Goal: Find specific page/section: Find specific page/section

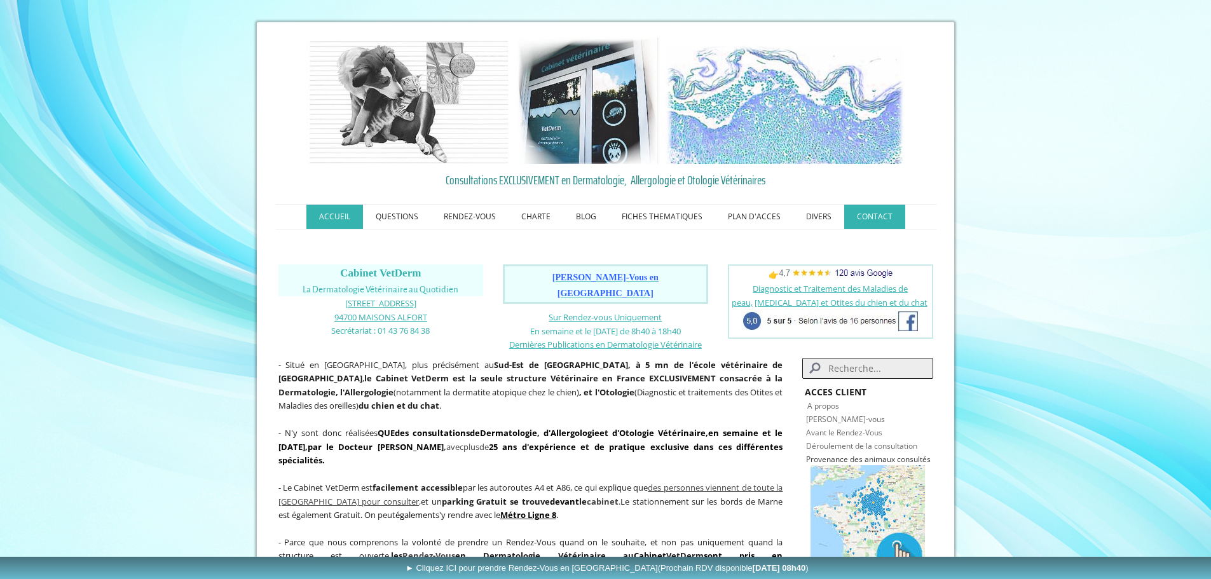
click at [884, 219] on link "CONTACT" at bounding box center [874, 217] width 61 height 24
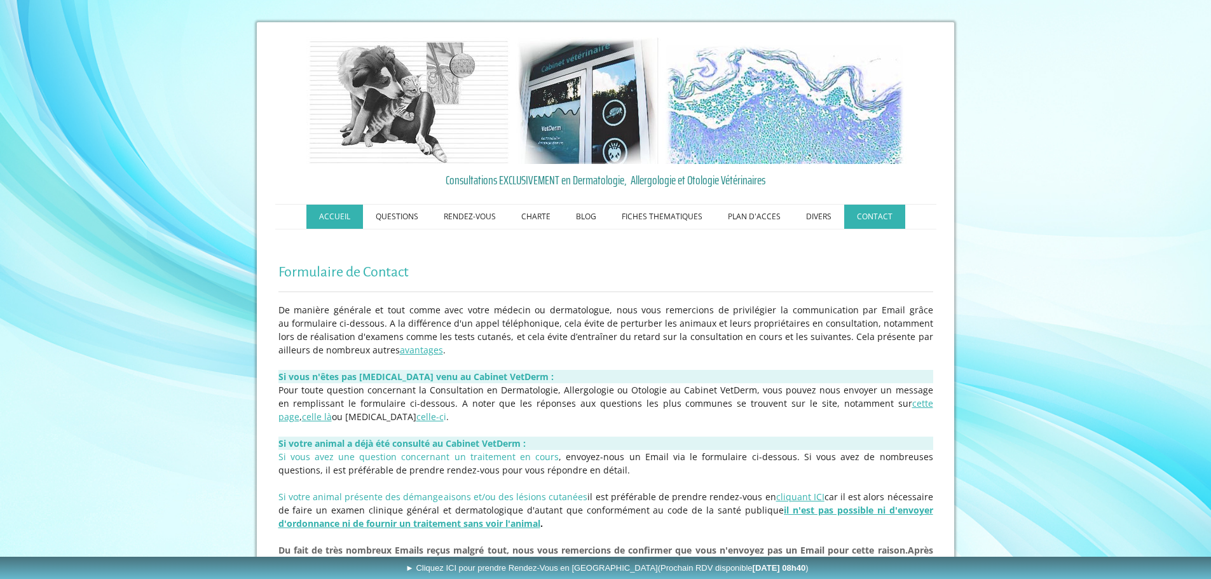
click at [340, 221] on link "ACCUEIL" at bounding box center [334, 217] width 57 height 24
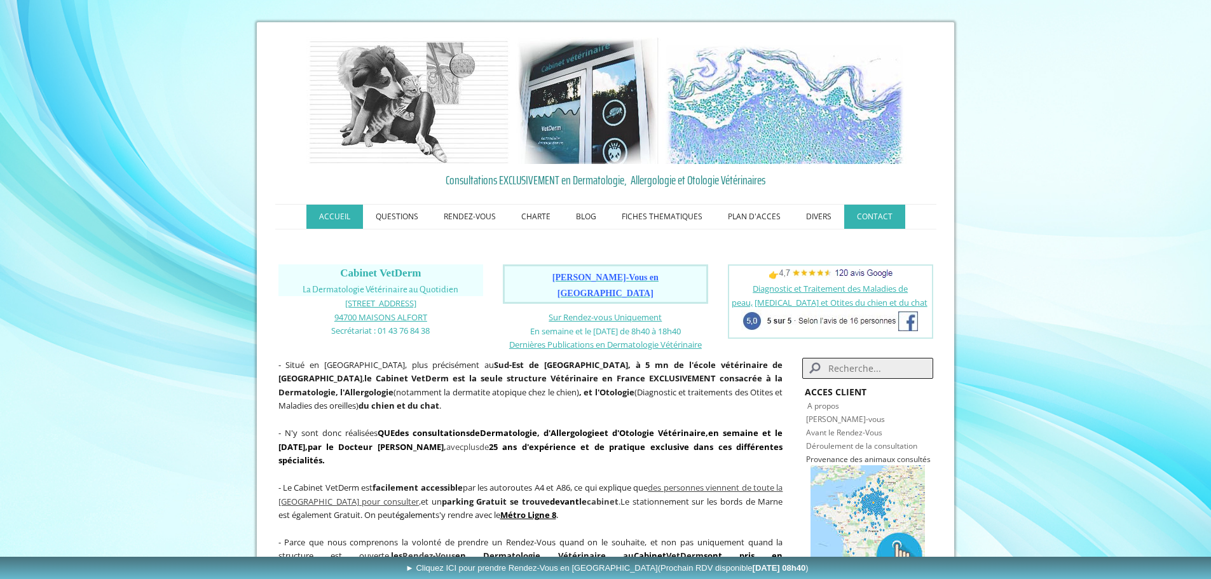
click at [877, 206] on link "CONTACT" at bounding box center [874, 217] width 61 height 24
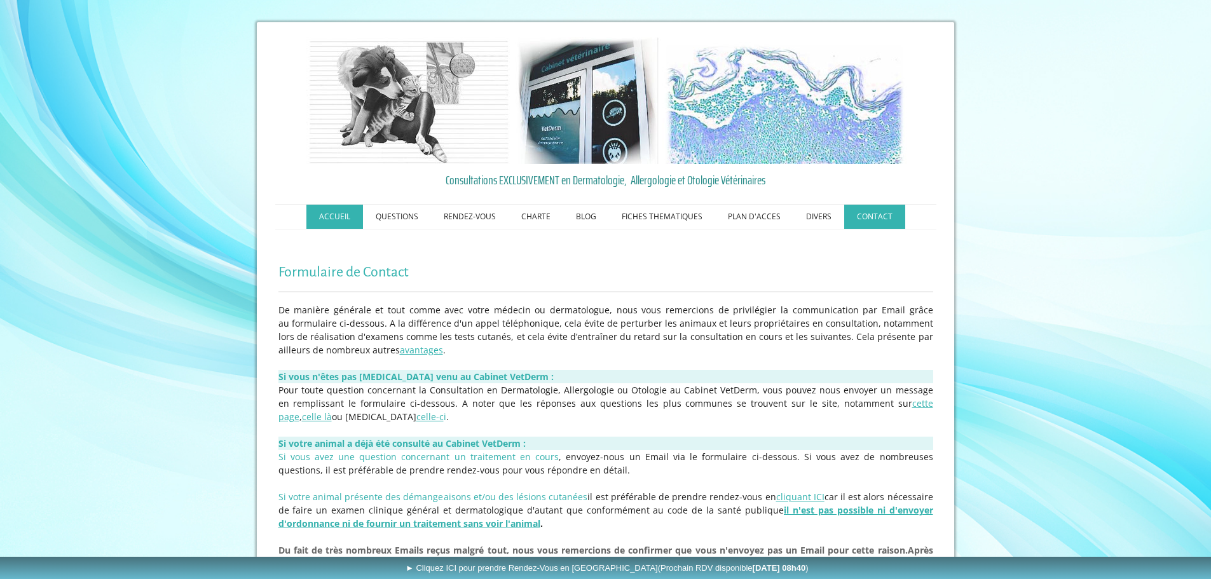
click at [334, 212] on link "ACCUEIL" at bounding box center [334, 217] width 57 height 24
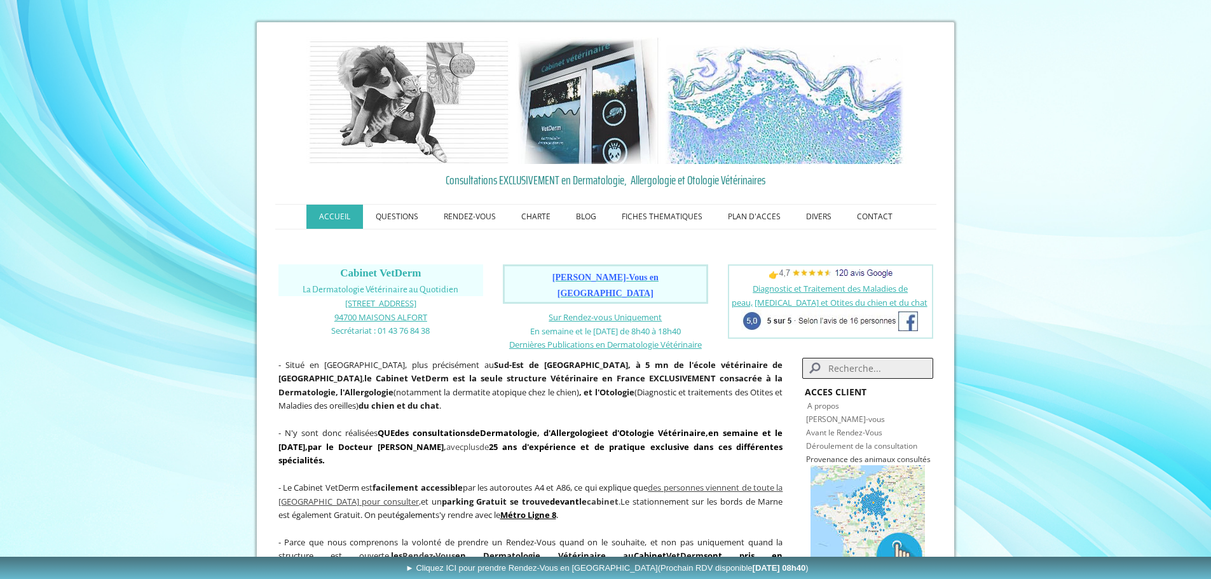
drag, startPoint x: 591, startPoint y: 331, endPoint x: 451, endPoint y: 305, distance: 142.3
click at [451, 305] on p "1, avenue Foch" at bounding box center [381, 303] width 205 height 14
click at [882, 224] on link "CONTACT" at bounding box center [874, 217] width 61 height 24
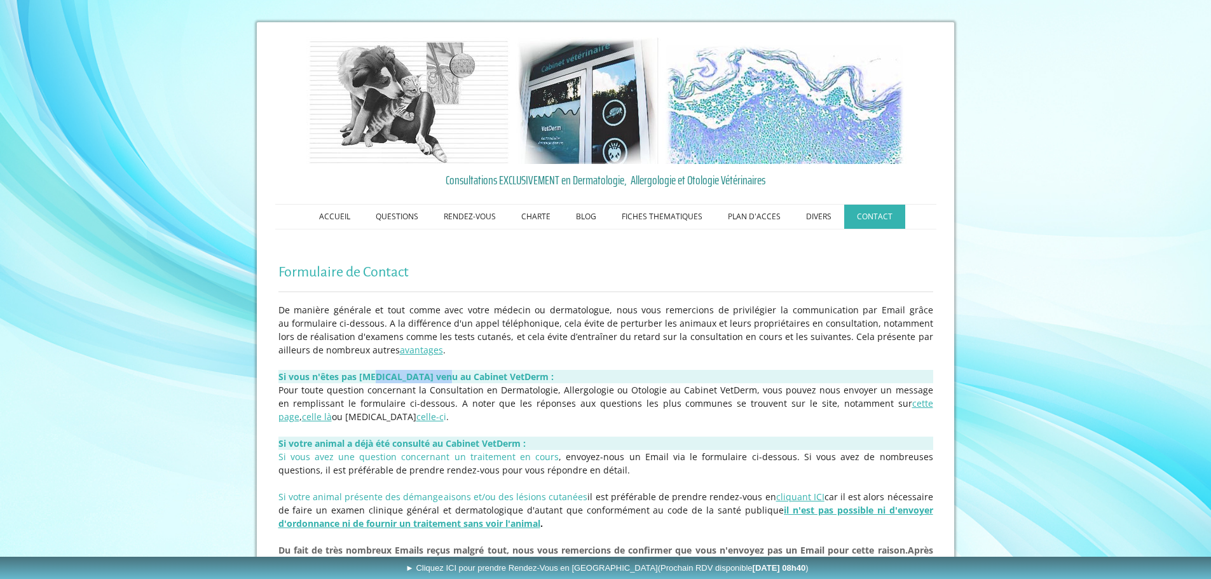
drag, startPoint x: 389, startPoint y: 376, endPoint x: 444, endPoint y: 376, distance: 55.3
click at [444, 376] on strong "Si vous n'êtes pas [MEDICAL_DATA] venu au Cabinet VetDerm :" at bounding box center [416, 377] width 275 height 12
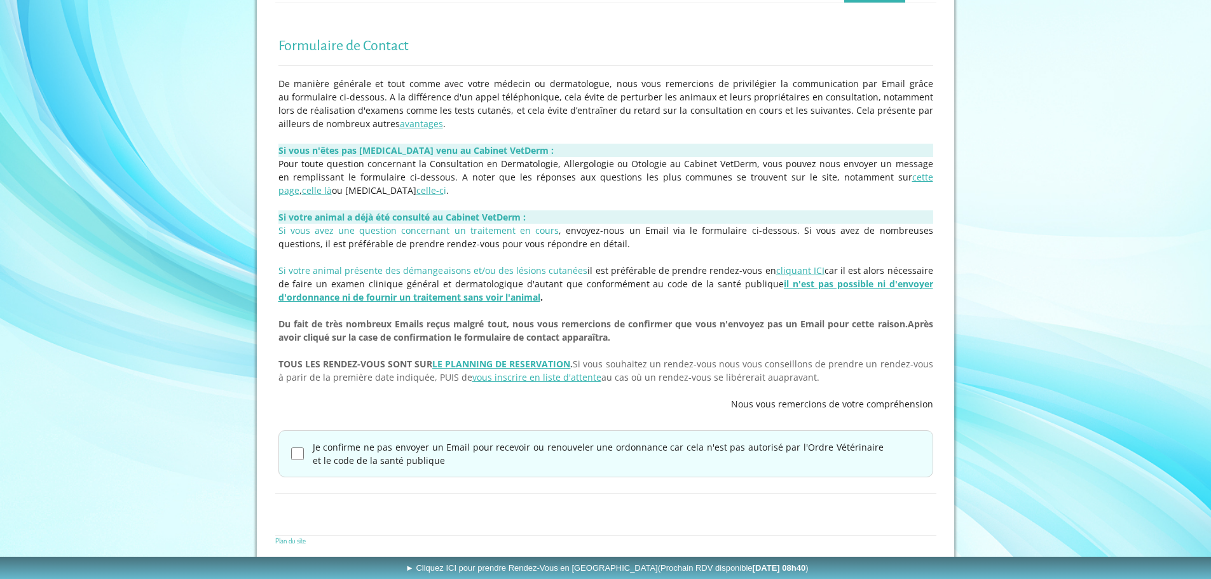
scroll to position [228, 0]
click at [865, 181] on link "cette page" at bounding box center [606, 181] width 655 height 25
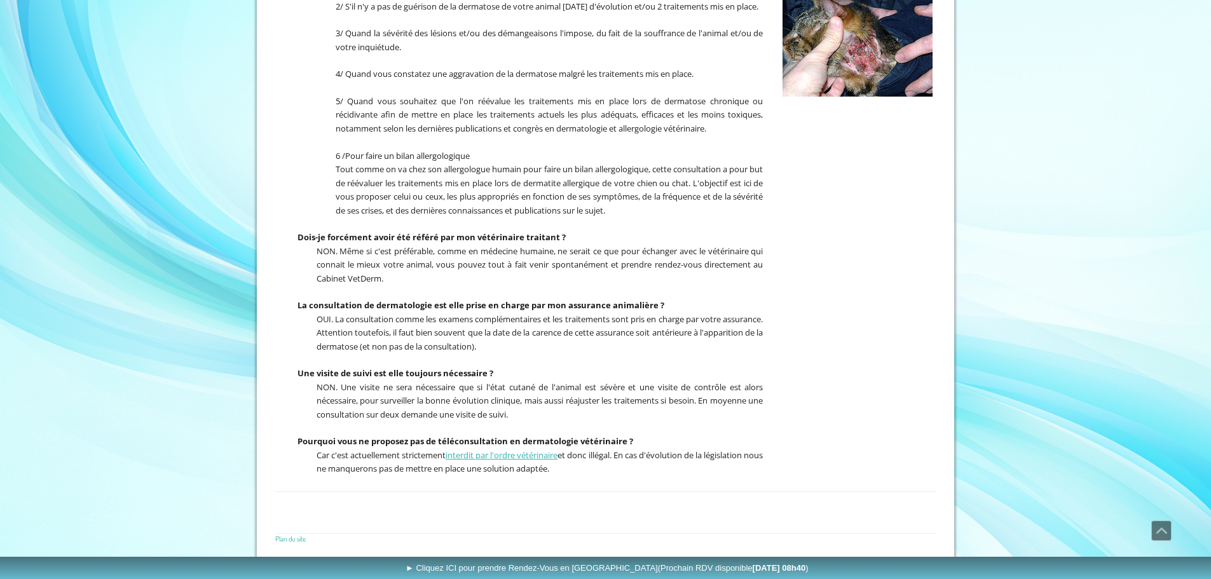
scroll to position [493, 0]
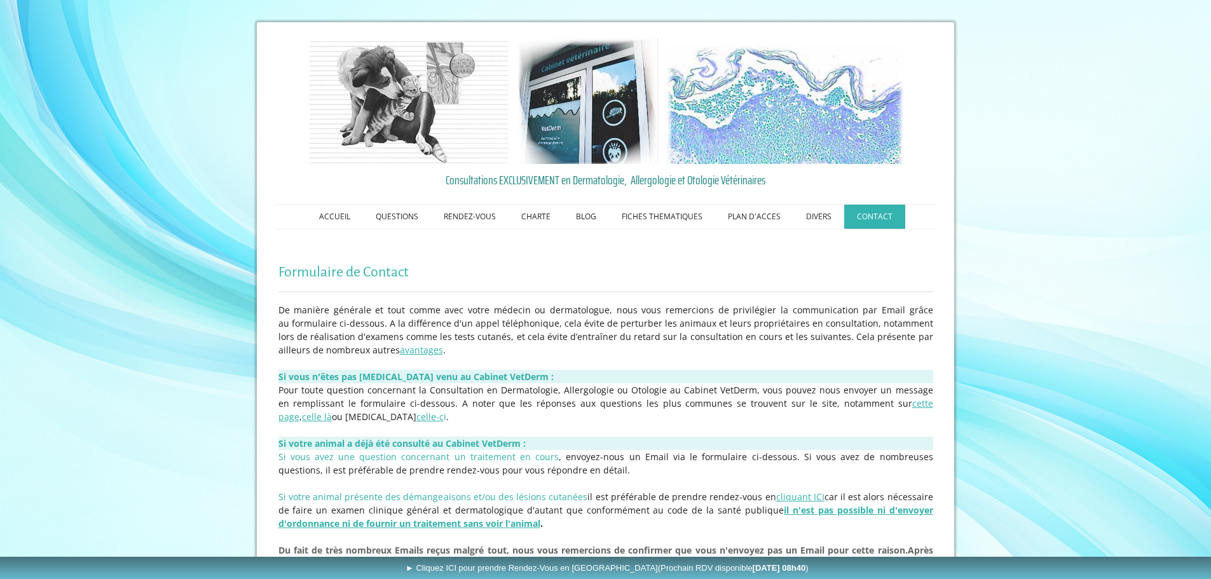
scroll to position [228, 0]
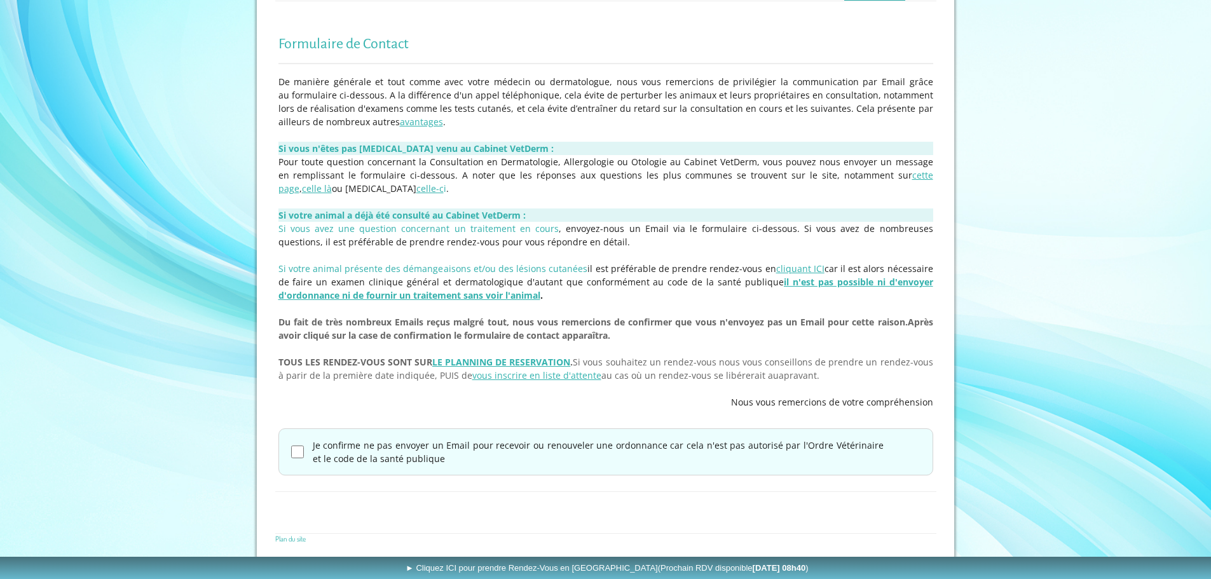
click at [905, 165] on span "Pour toute question concernant la Consultation en Dermatologie, Allergologie ou…" at bounding box center [606, 175] width 655 height 39
click at [332, 182] on span "celle là" at bounding box center [317, 188] width 30 height 12
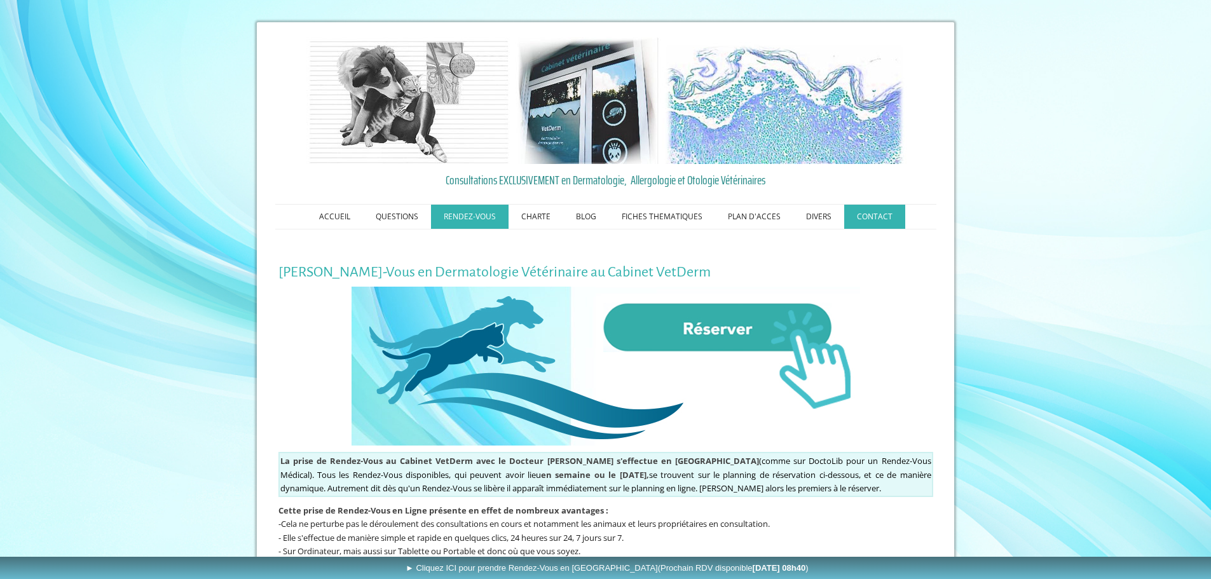
click at [872, 212] on link "CONTACT" at bounding box center [874, 217] width 61 height 24
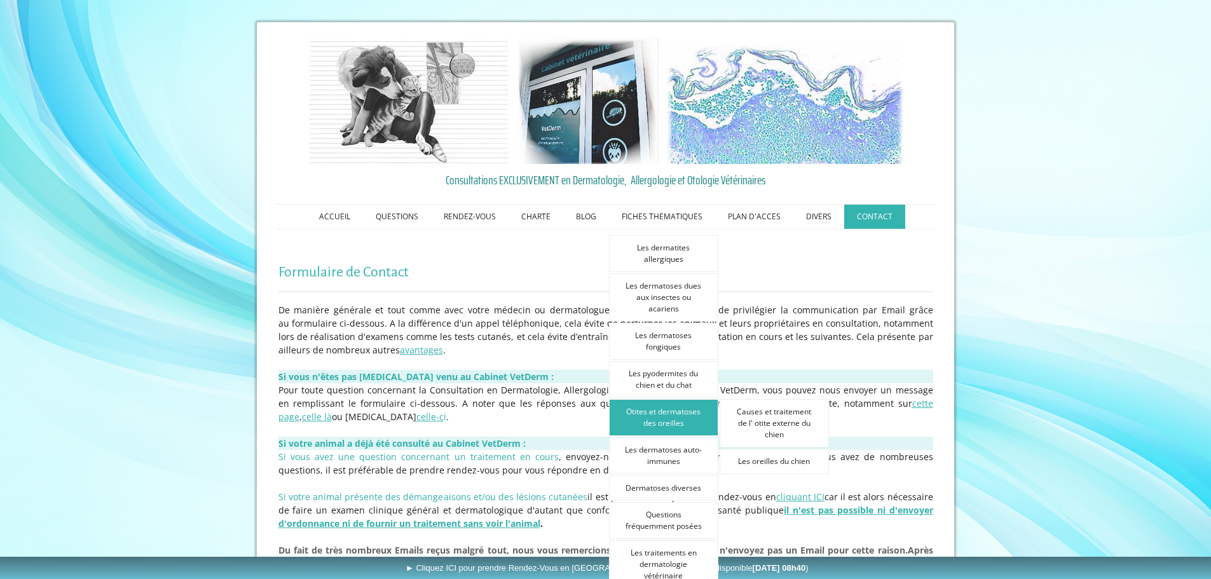
scroll to position [228, 0]
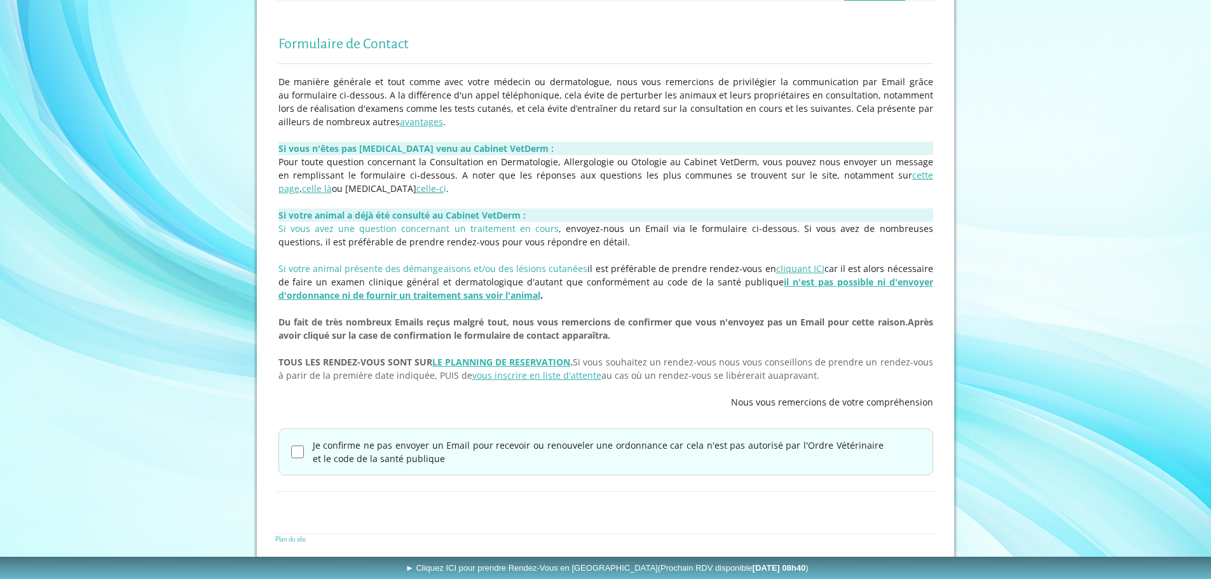
click at [417, 193] on span "celle-c" at bounding box center [430, 188] width 27 height 12
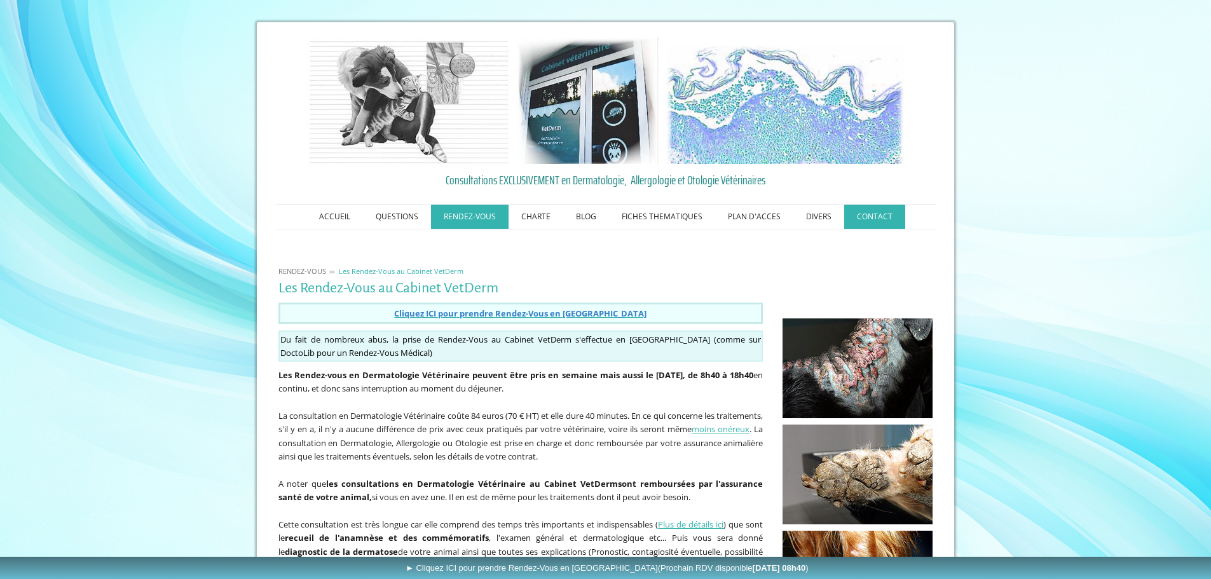
click at [879, 208] on link "CONTACT" at bounding box center [874, 217] width 61 height 24
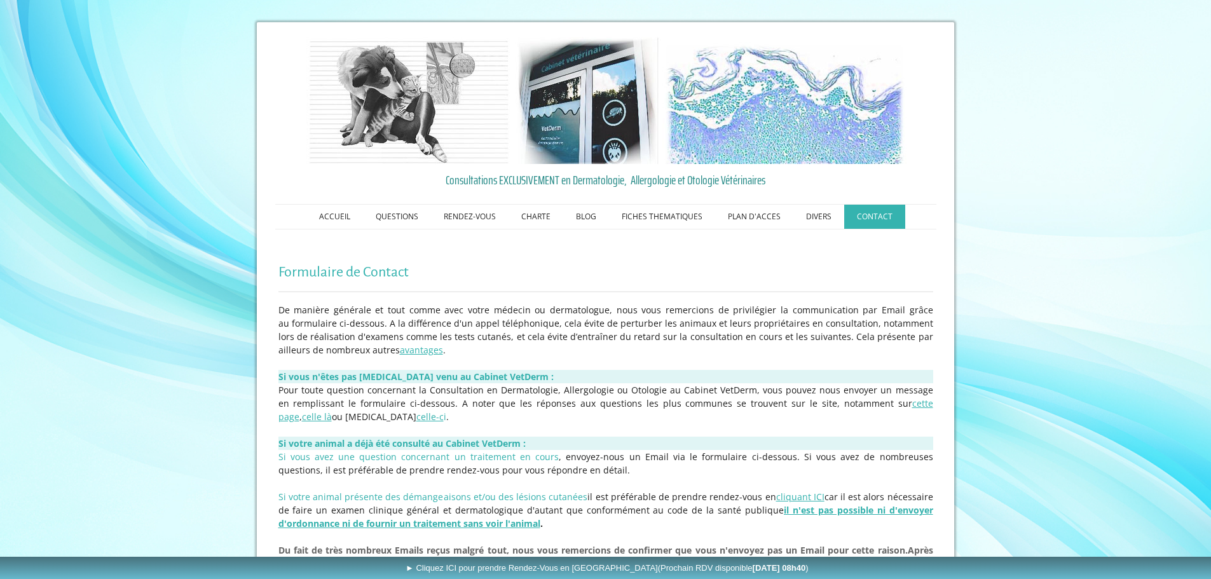
click at [820, 229] on nav "ACCUEIL QUESTIONS RENDEZ-VOUS Les Rendez-Vous au Cabinet VetDerm Les Rendez-Vou…" at bounding box center [605, 216] width 661 height 25
click at [344, 210] on link "ACCUEIL" at bounding box center [334, 217] width 57 height 24
